Goal: Find specific page/section: Find specific page/section

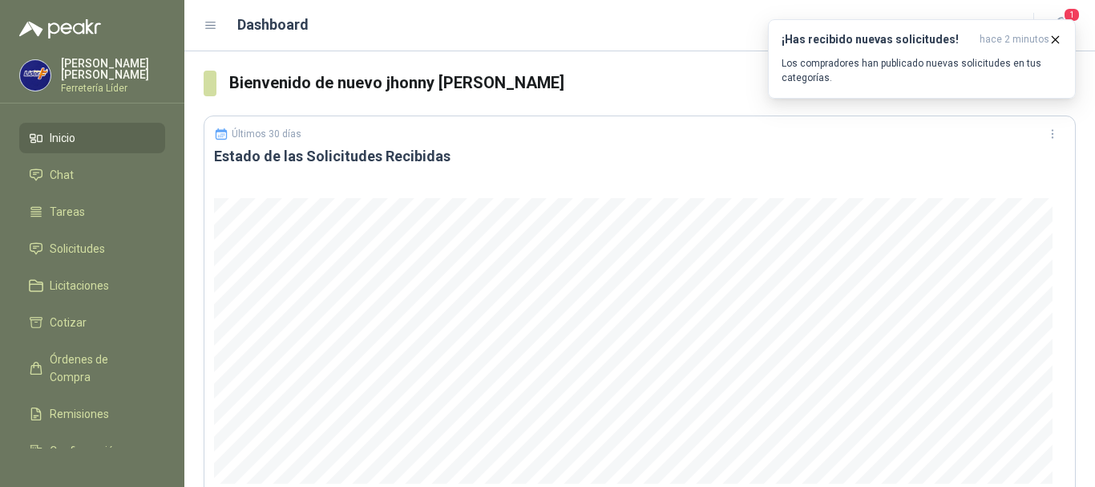
click at [83, 134] on li "Inicio" at bounding box center [92, 138] width 127 height 18
click at [1054, 35] on icon "button" at bounding box center [1056, 40] width 14 height 14
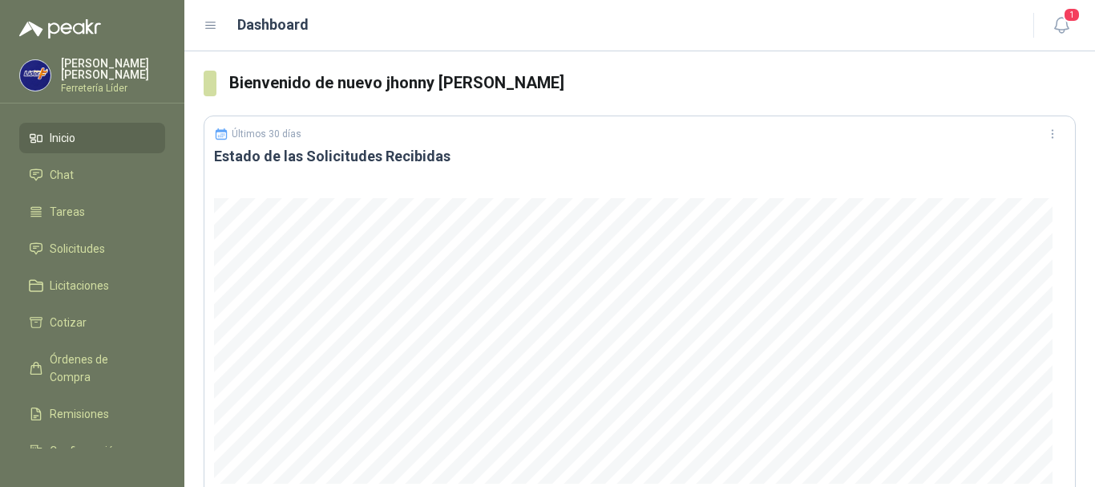
click at [92, 137] on li "Inicio" at bounding box center [92, 138] width 127 height 18
click at [72, 248] on span "Solicitudes" at bounding box center [77, 249] width 55 height 18
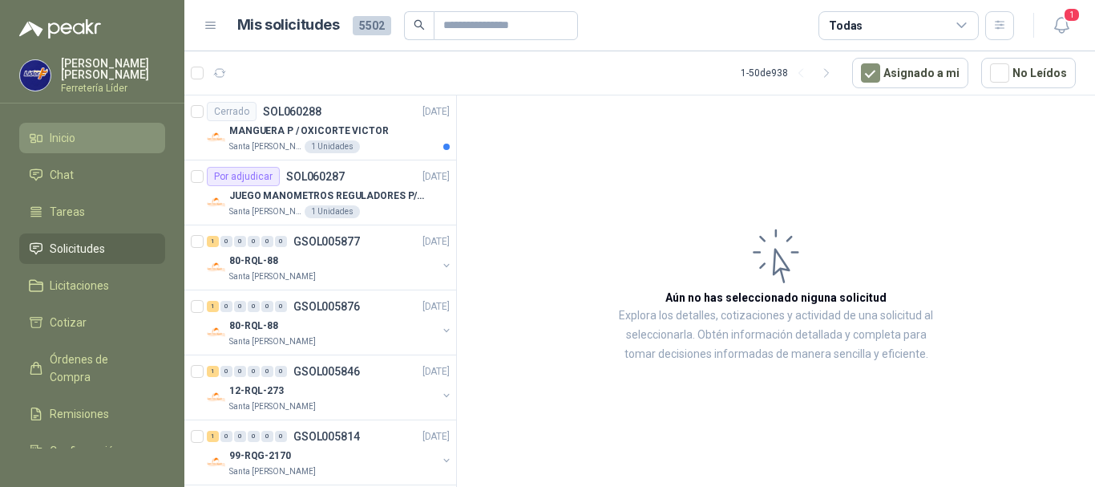
click at [88, 145] on li "Inicio" at bounding box center [92, 138] width 127 height 18
